Goal: Find specific page/section: Find specific page/section

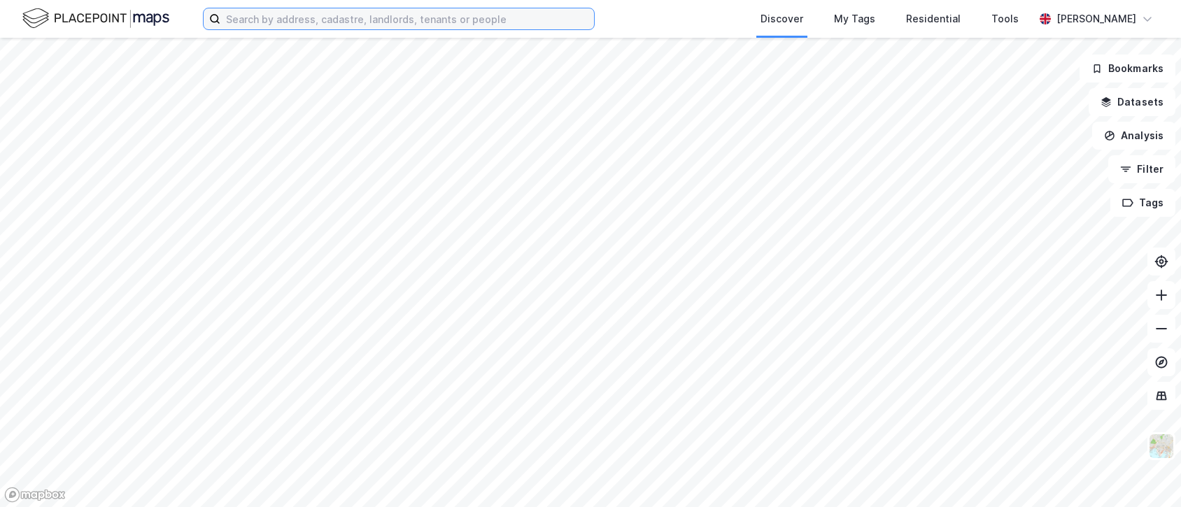
click at [299, 25] on input at bounding box center [407, 18] width 374 height 21
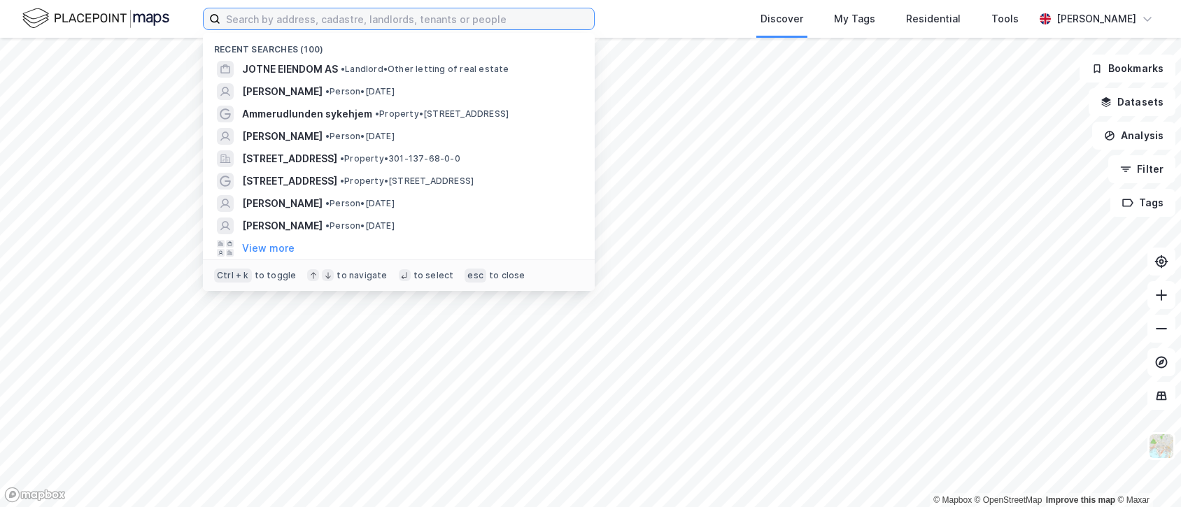
paste input "ULLEVÅLSALLEEN 37"
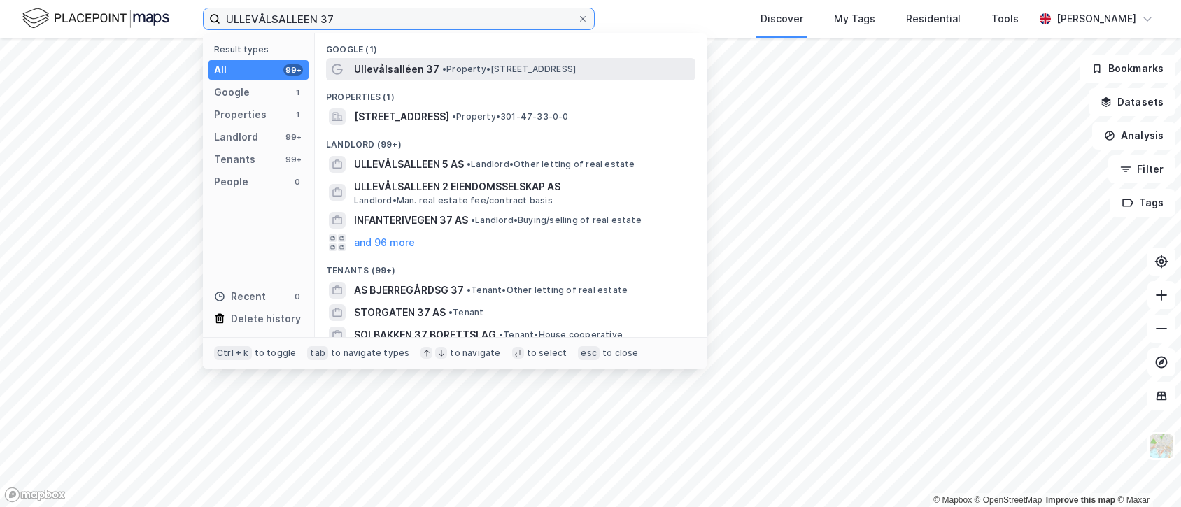
type input "ULLEVÅLSALLEEN 37"
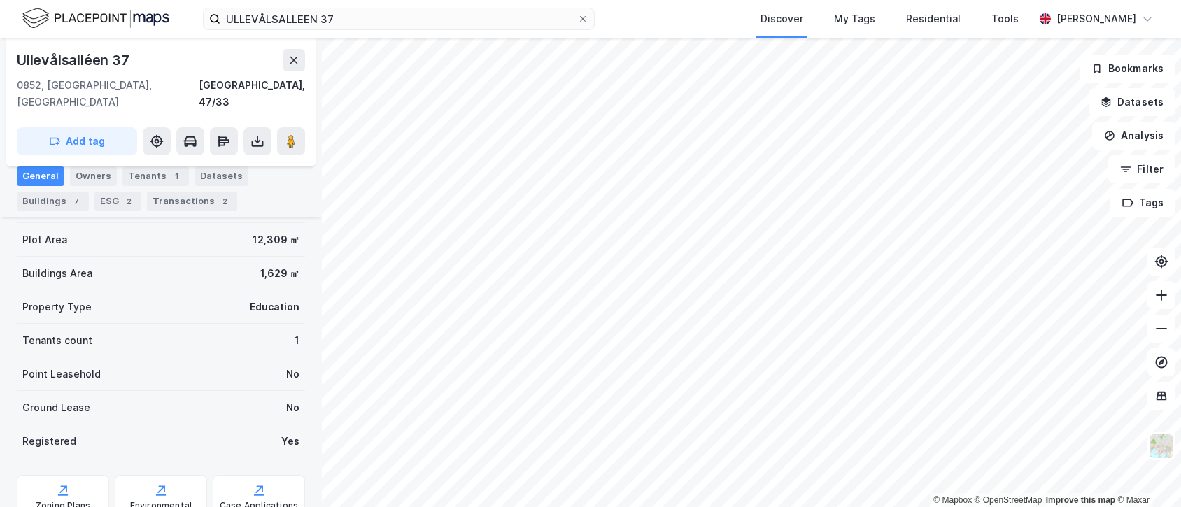
scroll to position [214, 0]
click at [289, 137] on button at bounding box center [291, 141] width 28 height 28
